Goal: Check status: Check status

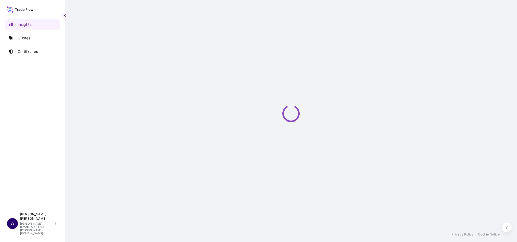
select select "2025"
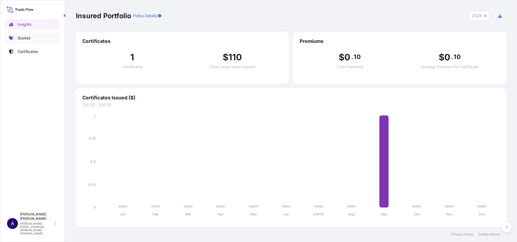
click at [27, 38] on p "Quotes" at bounding box center [24, 37] width 13 height 5
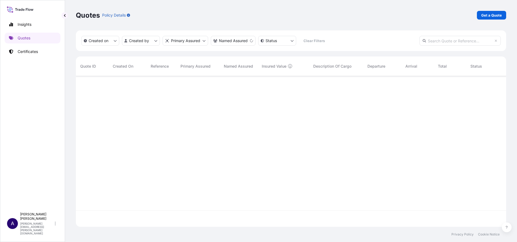
scroll to position [147, 424]
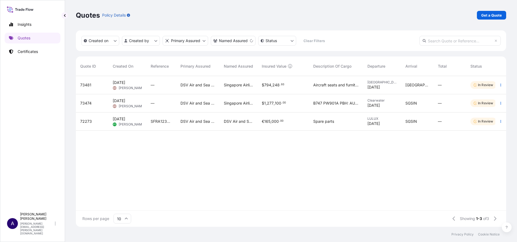
click at [445, 40] on input "text" at bounding box center [460, 41] width 81 height 10
paste input "73481"
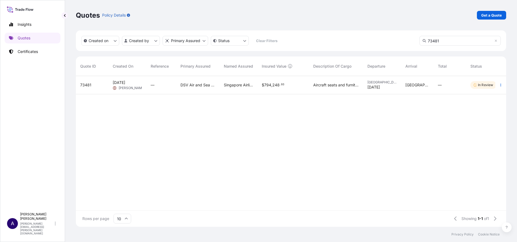
type input "73481"
